Goal: Find specific page/section: Find specific page/section

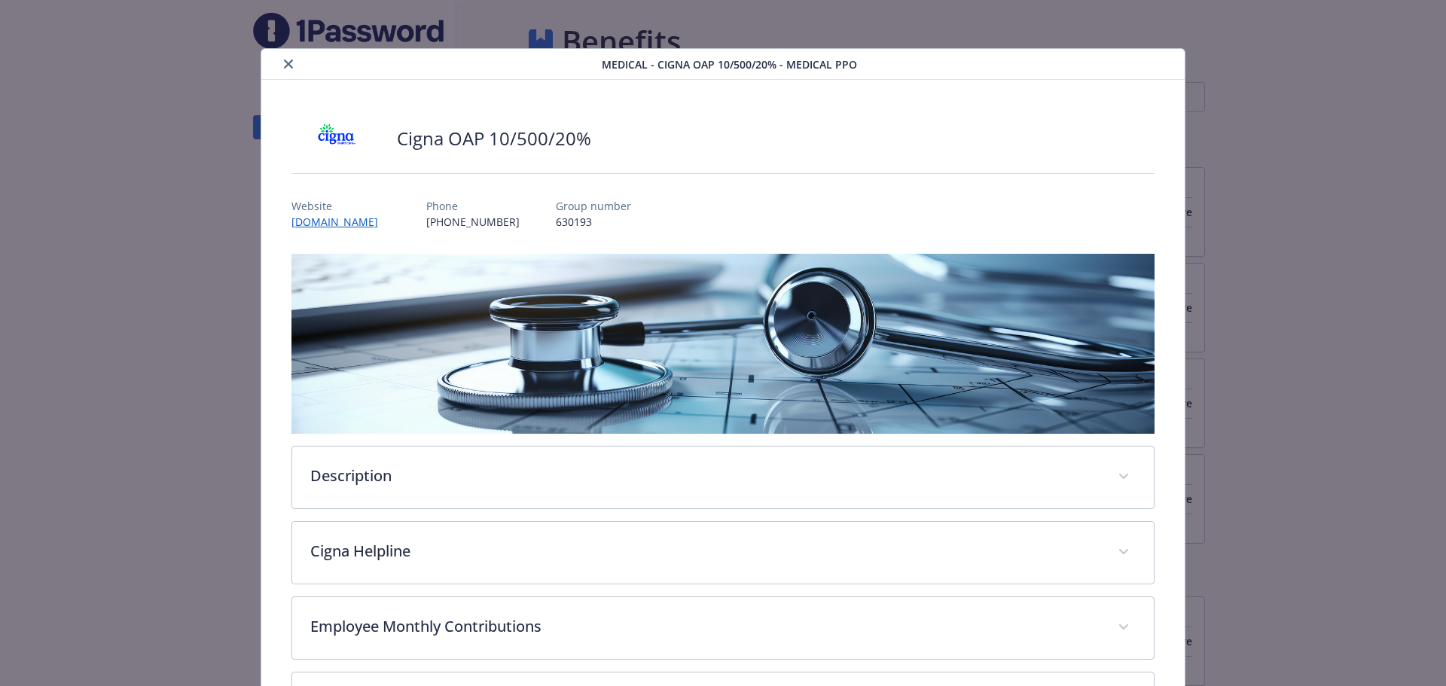
scroll to position [283, 0]
